Goal: Check status: Check status

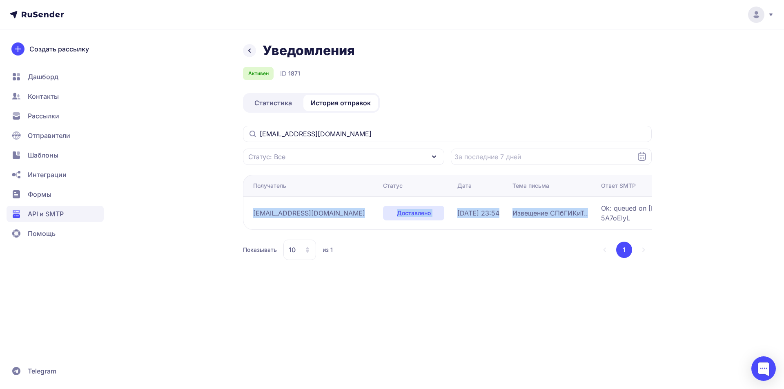
click at [342, 103] on span "История отправок" at bounding box center [341, 103] width 60 height 10
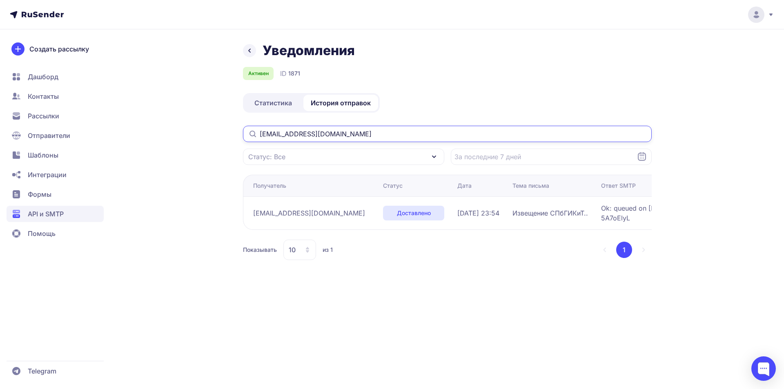
drag, startPoint x: 349, startPoint y: 135, endPoint x: 149, endPoint y: 128, distance: 200.7
click at [149, 128] on div "Уведомления Активен ID 1871 Статистика История отправок [EMAIL_ADDRESS][DOMAIN_…" at bounding box center [392, 160] width 588 height 237
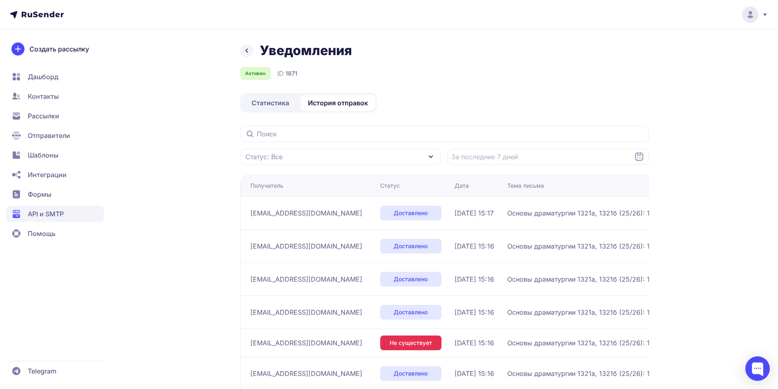
click at [271, 107] on span "Статистика" at bounding box center [271, 103] width 38 height 10
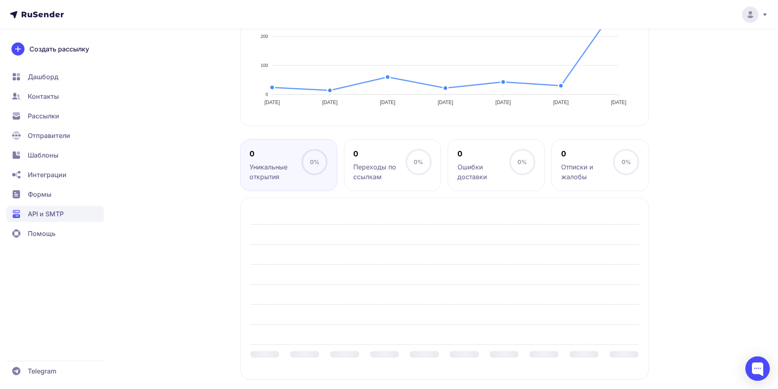
scroll to position [299, 0]
click at [215, 158] on div "Уведомления Активен ID 1871 Логин [DOMAIN_NAME][EMAIL_ADDRESS][DOMAIN_NAME] Пар…" at bounding box center [389, 67] width 588 height 646
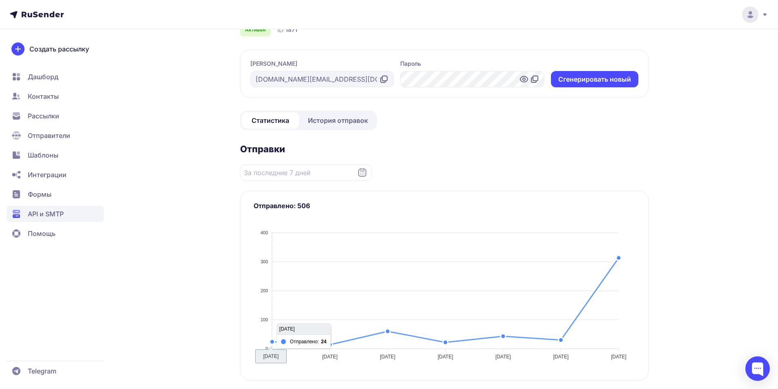
scroll to position [0, 0]
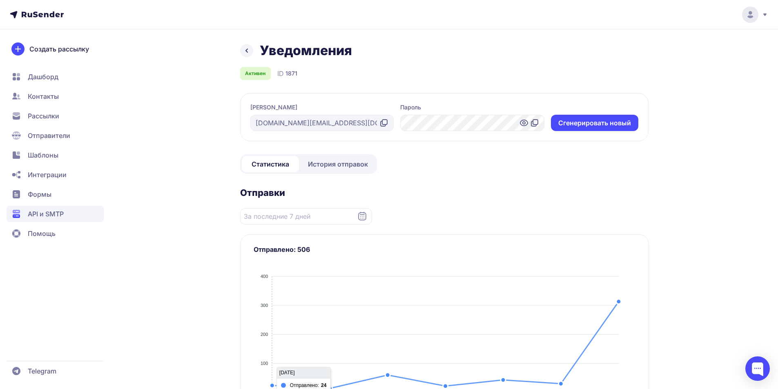
click at [339, 161] on span "История отправок" at bounding box center [338, 164] width 60 height 10
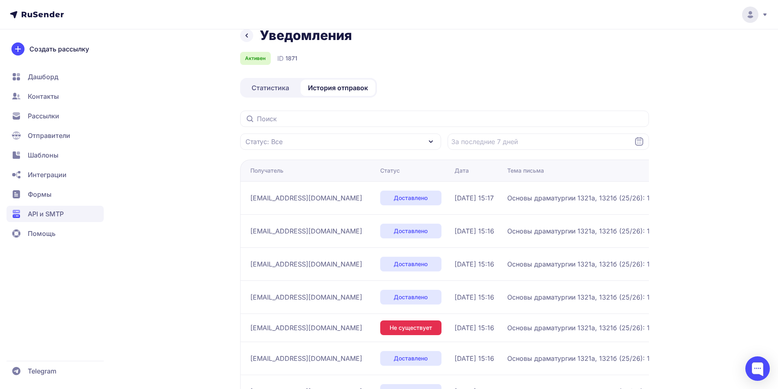
scroll to position [179, 0]
